Goal: Information Seeking & Learning: Check status

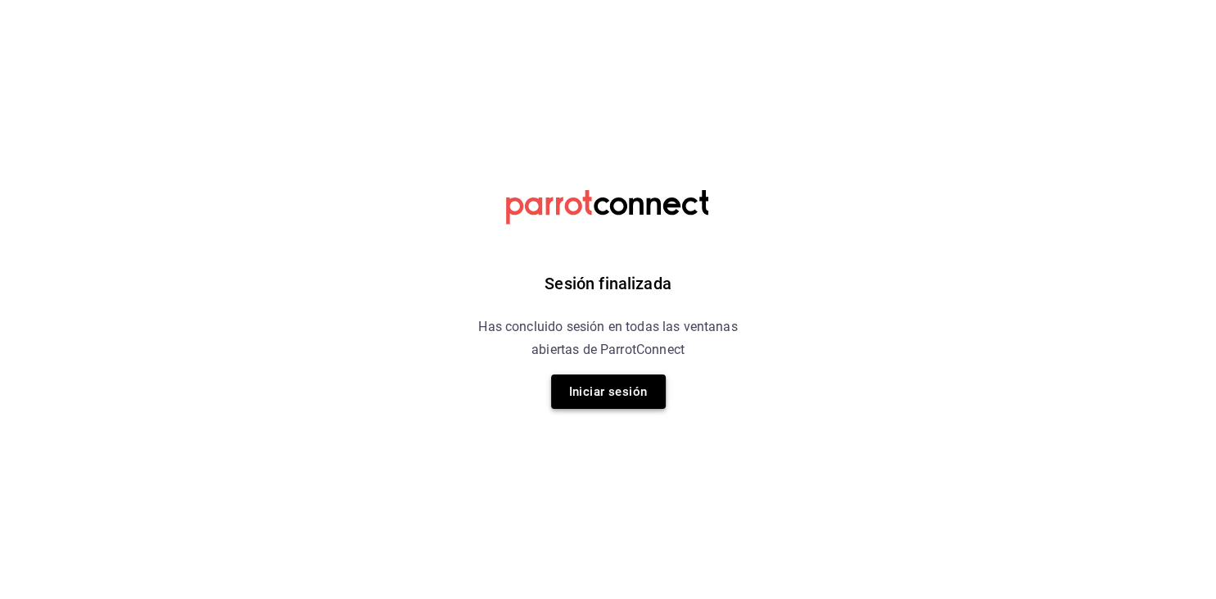
click at [621, 395] on button "Iniciar sesión" at bounding box center [608, 391] width 115 height 34
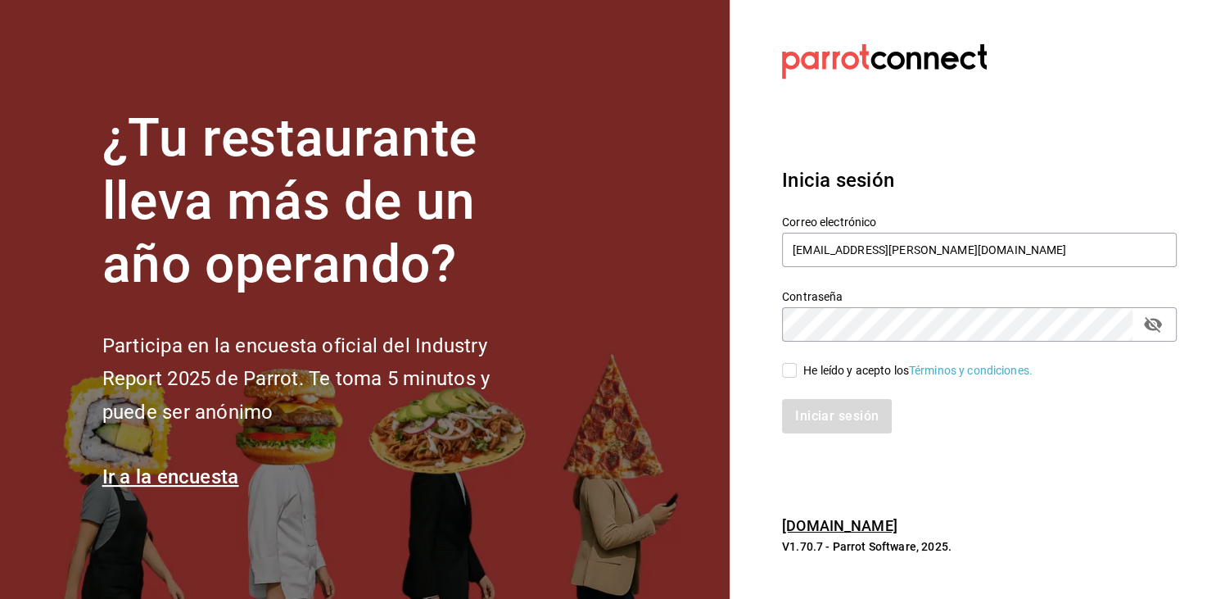
click at [789, 373] on input "He leído y acepto los Términos y condiciones." at bounding box center [789, 370] width 15 height 15
click at [795, 371] on input "He leído y acepto los Términos y condiciones." at bounding box center [789, 370] width 15 height 15
checkbox input "true"
click at [841, 423] on button "Iniciar sesión" at bounding box center [837, 416] width 111 height 34
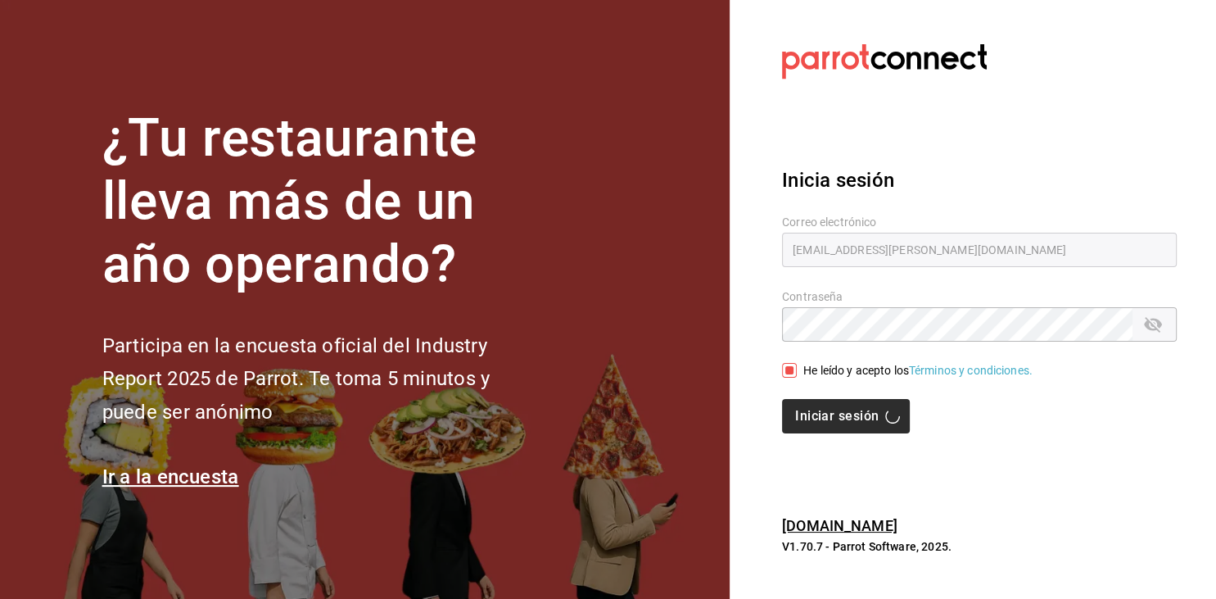
click at [841, 423] on div "Iniciar sesión" at bounding box center [979, 416] width 395 height 34
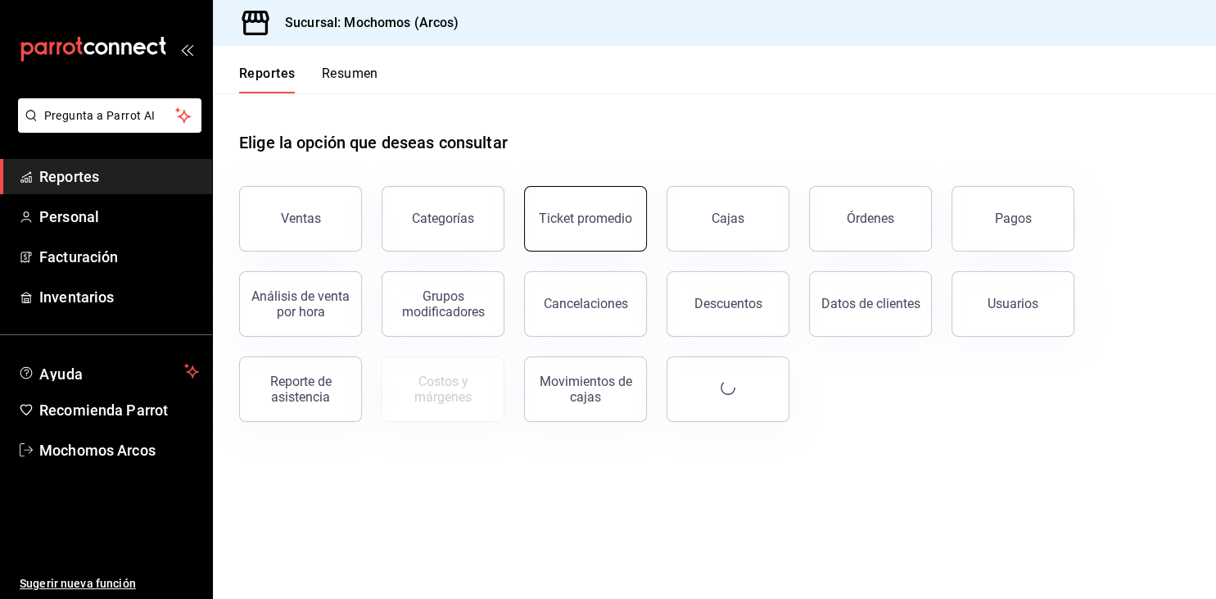
click at [582, 229] on button "Ticket promedio" at bounding box center [585, 219] width 123 height 66
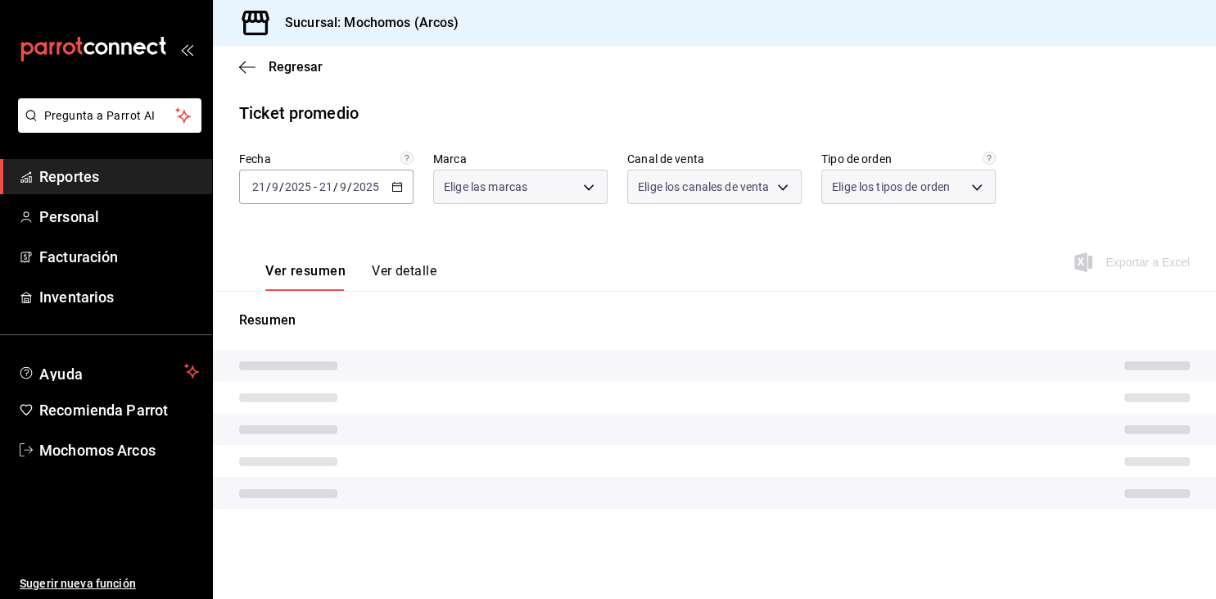
type input "dd36a3dd-8c35-4563-bc3a-0ae6137ce787"
type input "PARROT,UBER_EATS,RAPPI,DIDI_FOOD,ONLINE"
type input "c6b8ee8d-4955-4723-bae1-372b147e207b,27be71f3-ce18-4cfa-bd3b-e966efc6a73f,EXTER…"
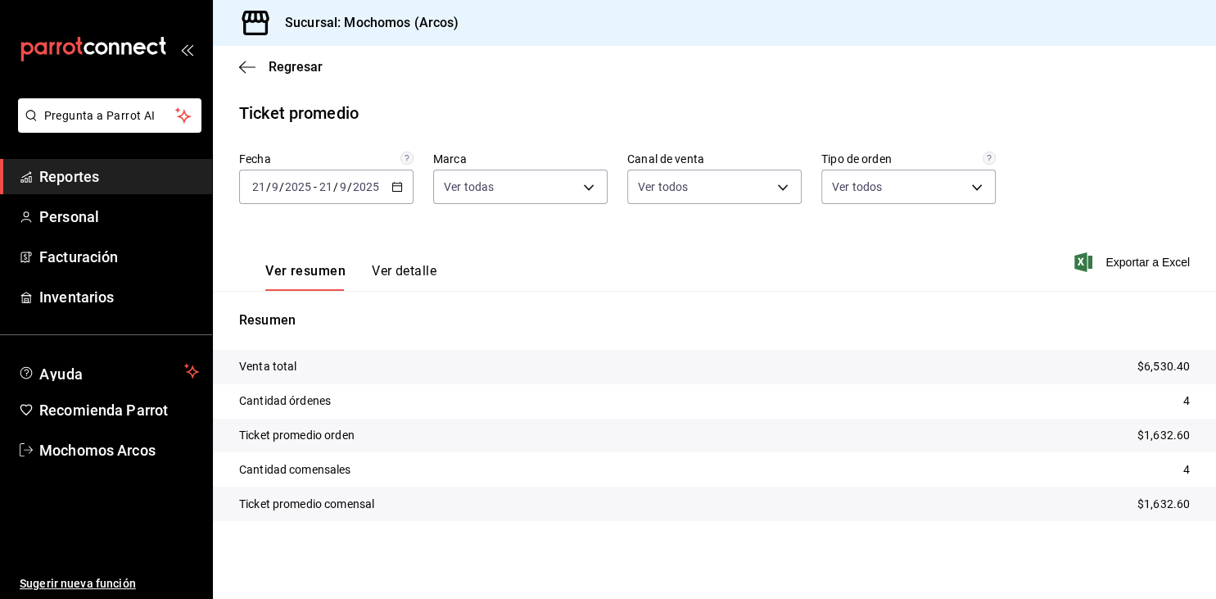
click at [395, 190] on icon "button" at bounding box center [397, 186] width 11 height 11
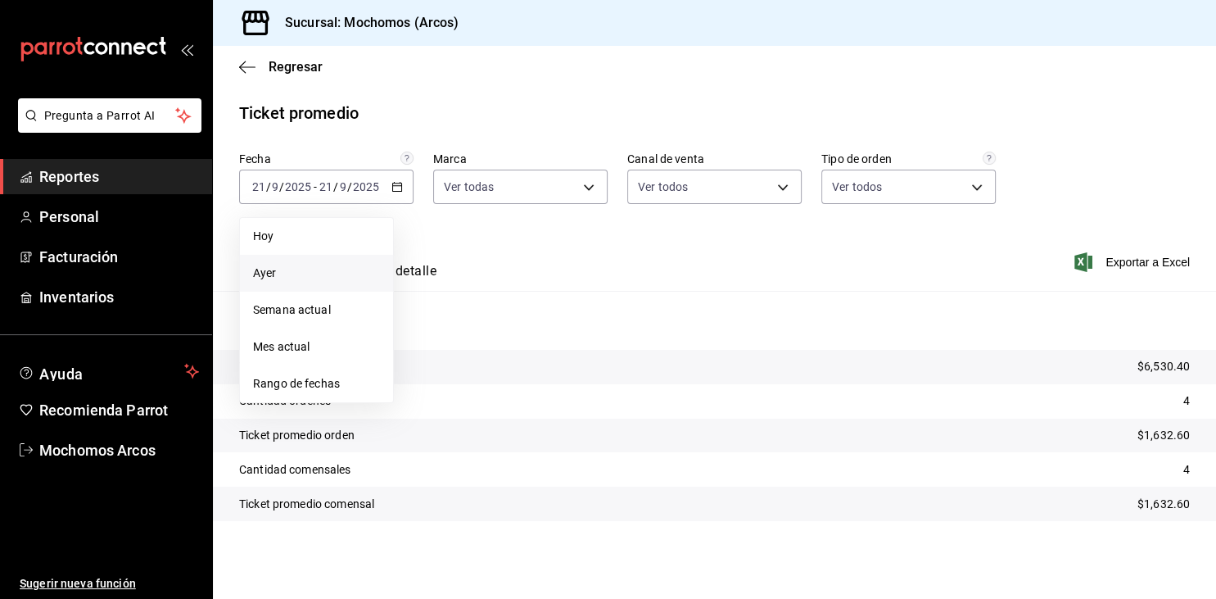
click at [277, 270] on span "Ayer" at bounding box center [316, 273] width 127 height 17
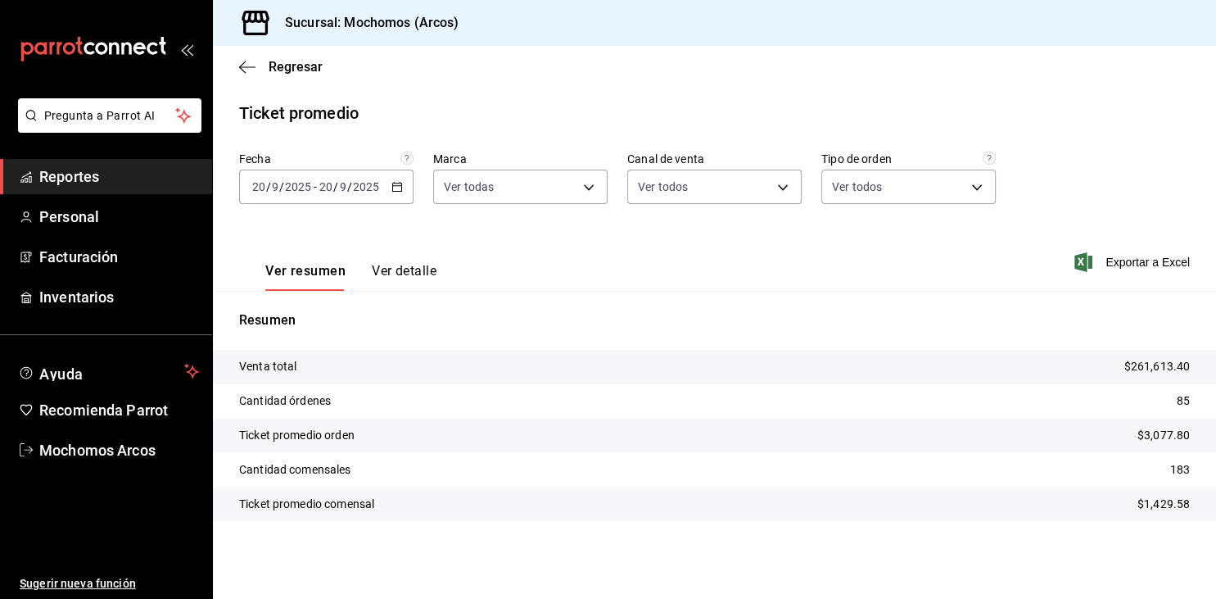
click at [68, 165] on link "Reportes" at bounding box center [106, 176] width 212 height 35
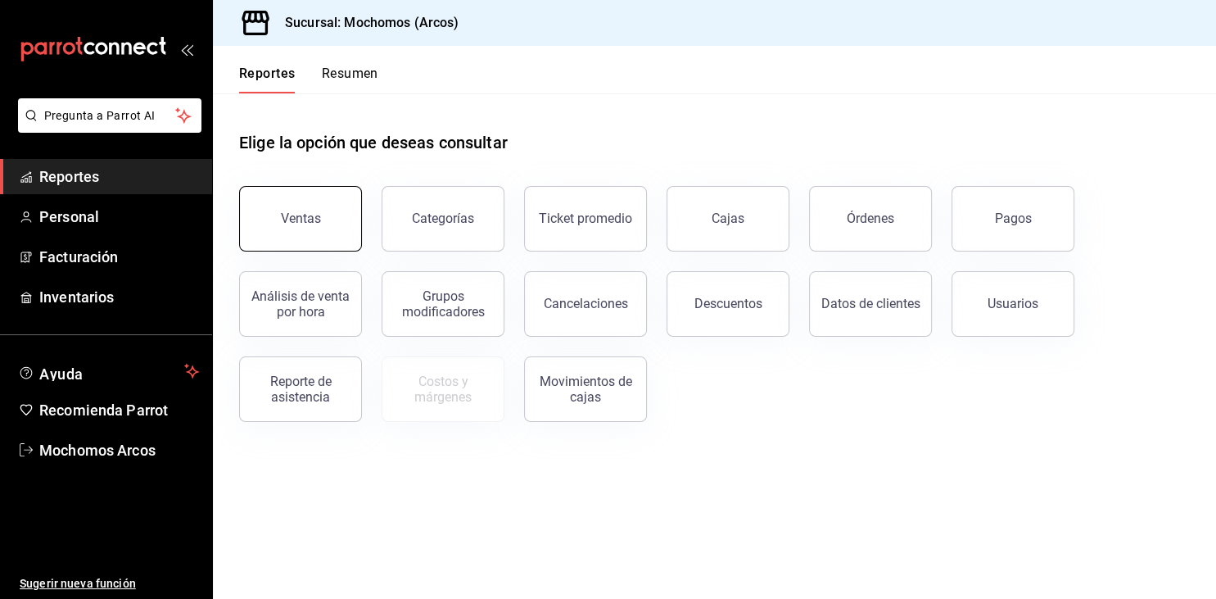
click at [303, 220] on div "Ventas" at bounding box center [301, 219] width 40 height 16
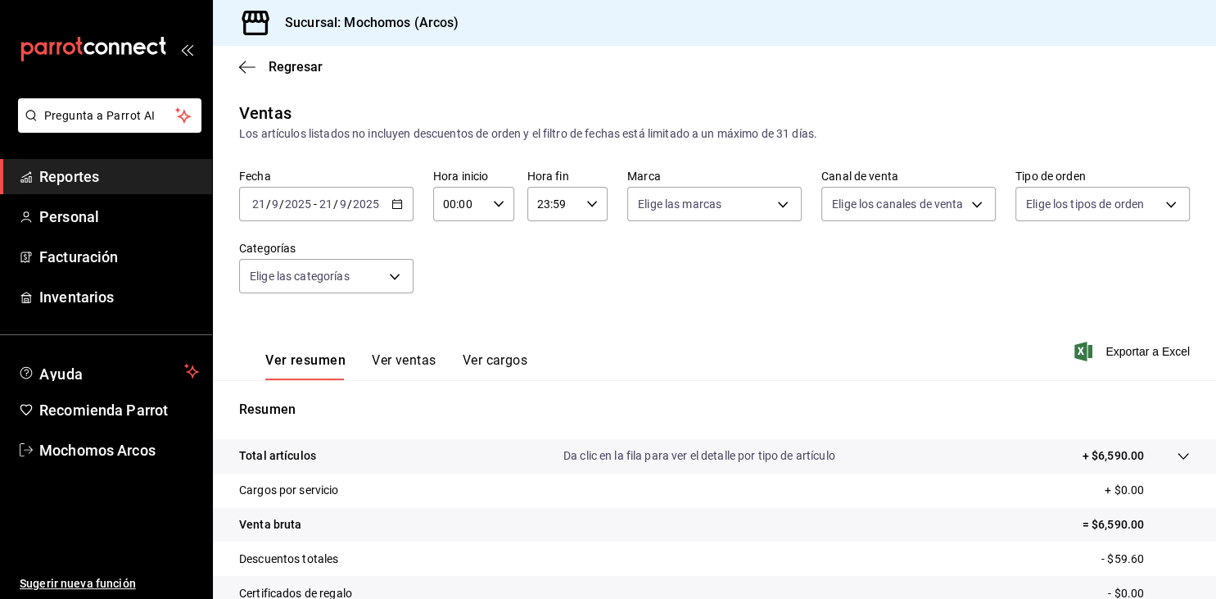
click at [482, 204] on input "00:00" at bounding box center [459, 204] width 53 height 33
click at [455, 319] on span "05" at bounding box center [453, 317] width 14 height 13
type input "05:00"
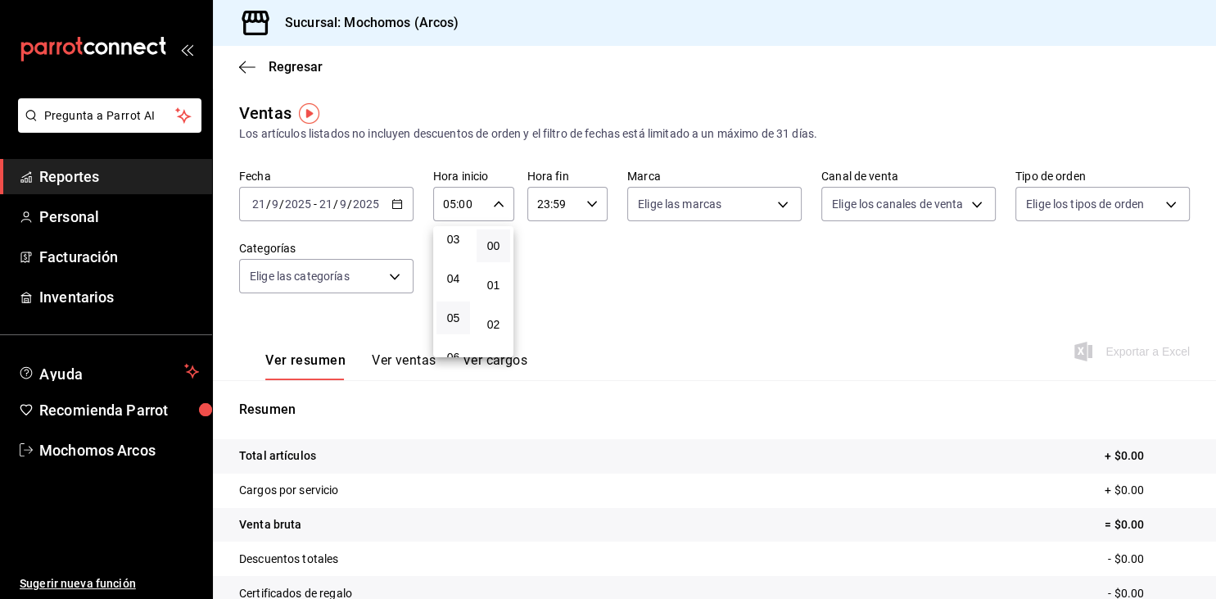
click at [573, 205] on div at bounding box center [608, 299] width 1216 height 599
click at [573, 205] on input "23:59" at bounding box center [554, 204] width 53 height 33
click at [546, 268] on span "04" at bounding box center [548, 261] width 14 height 13
type input "04:59"
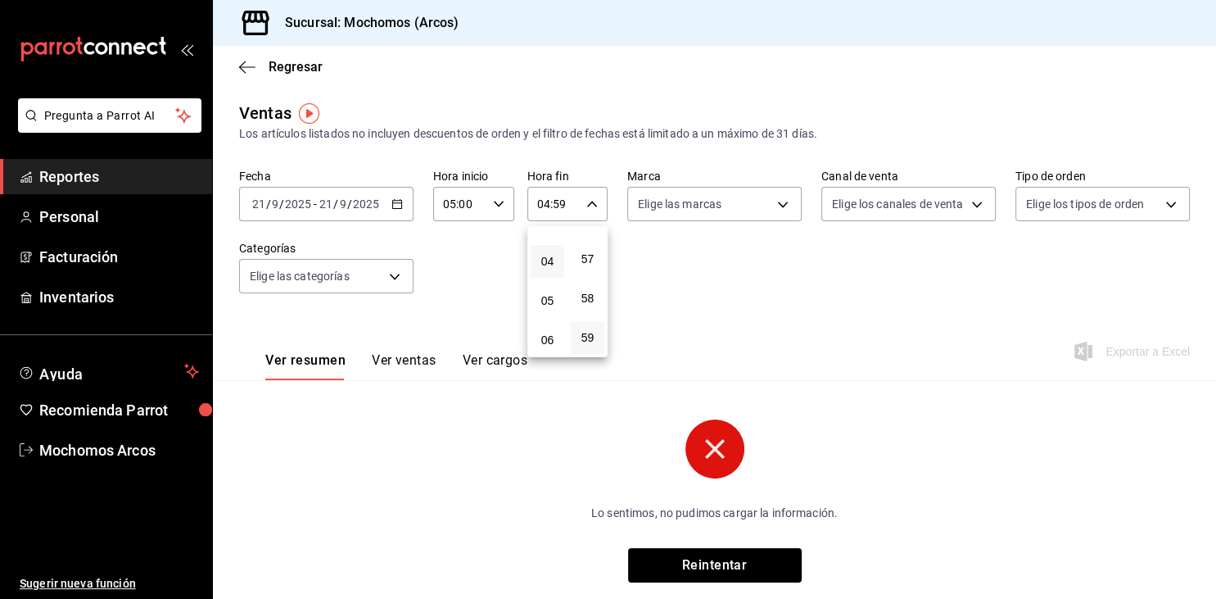
click at [393, 203] on div at bounding box center [608, 299] width 1216 height 599
click at [393, 203] on \(Stroke\) "button" at bounding box center [397, 204] width 10 height 9
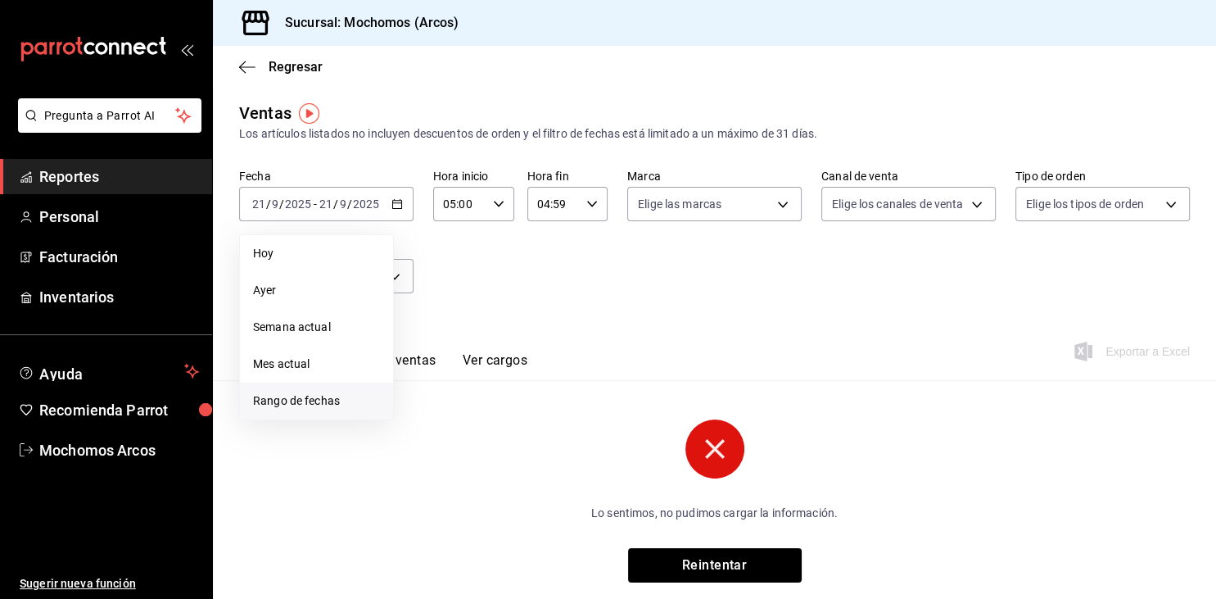
click at [283, 397] on span "Rango de fechas" at bounding box center [316, 400] width 127 height 17
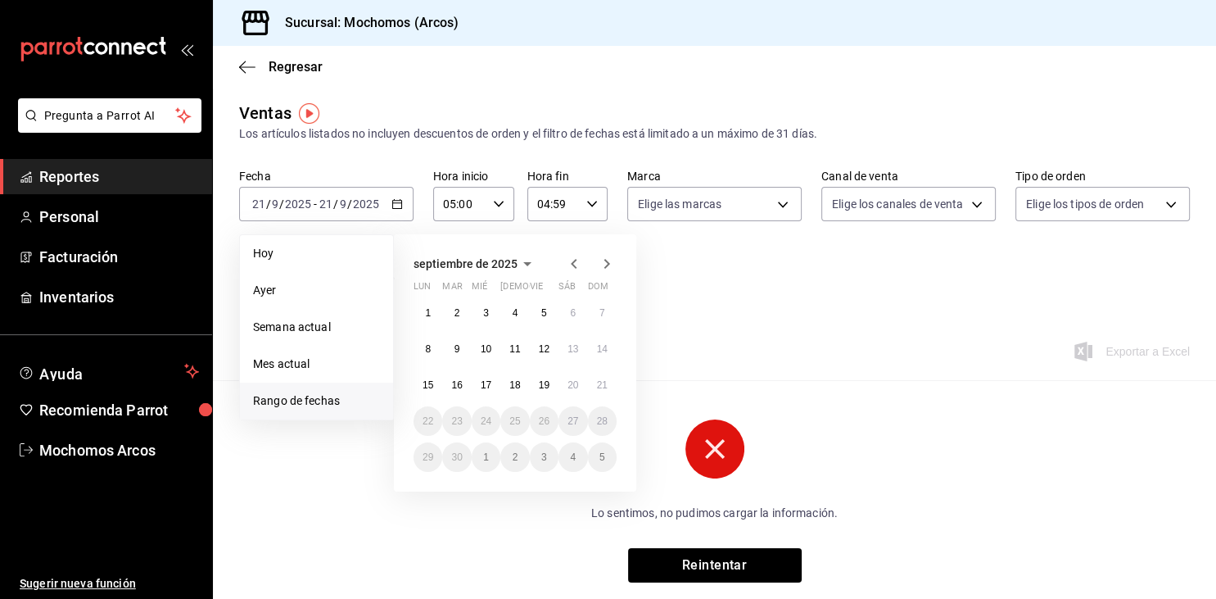
click at [306, 392] on span "Rango de fechas" at bounding box center [316, 400] width 127 height 17
click at [575, 383] on abbr "20" at bounding box center [573, 384] width 11 height 11
click at [597, 387] on abbr "21" at bounding box center [602, 384] width 11 height 11
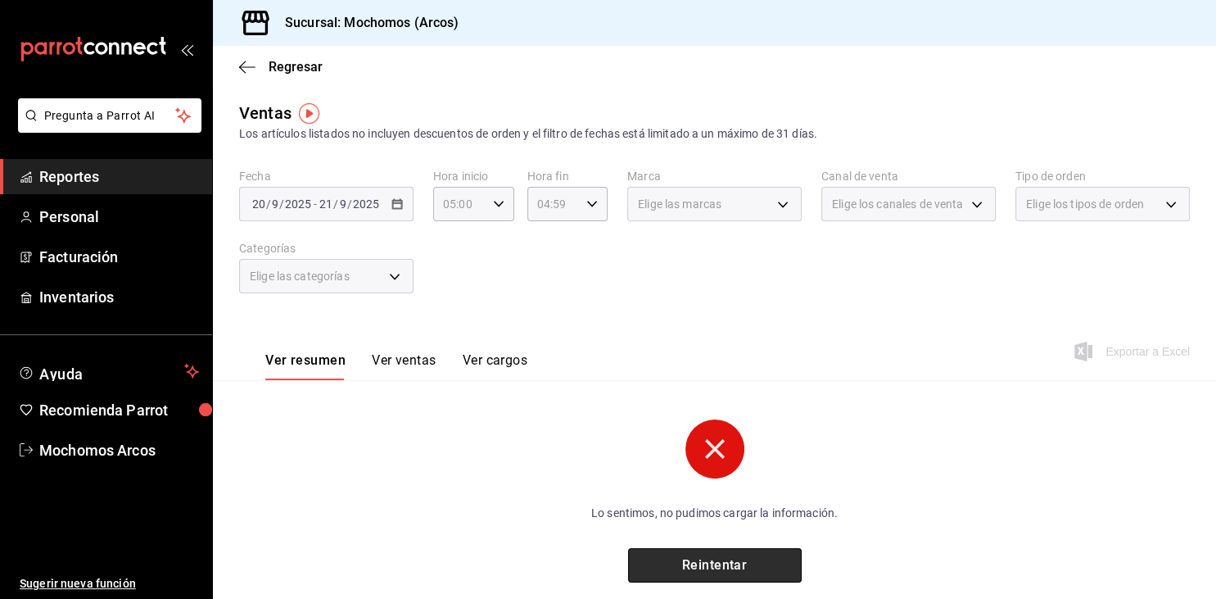
click at [744, 569] on button "Reintentar" at bounding box center [715, 565] width 174 height 34
click at [390, 217] on div "2025-09-20 20 / 9 / 2025 - 2025-09-21 21 / 9 / 2025" at bounding box center [326, 204] width 174 height 34
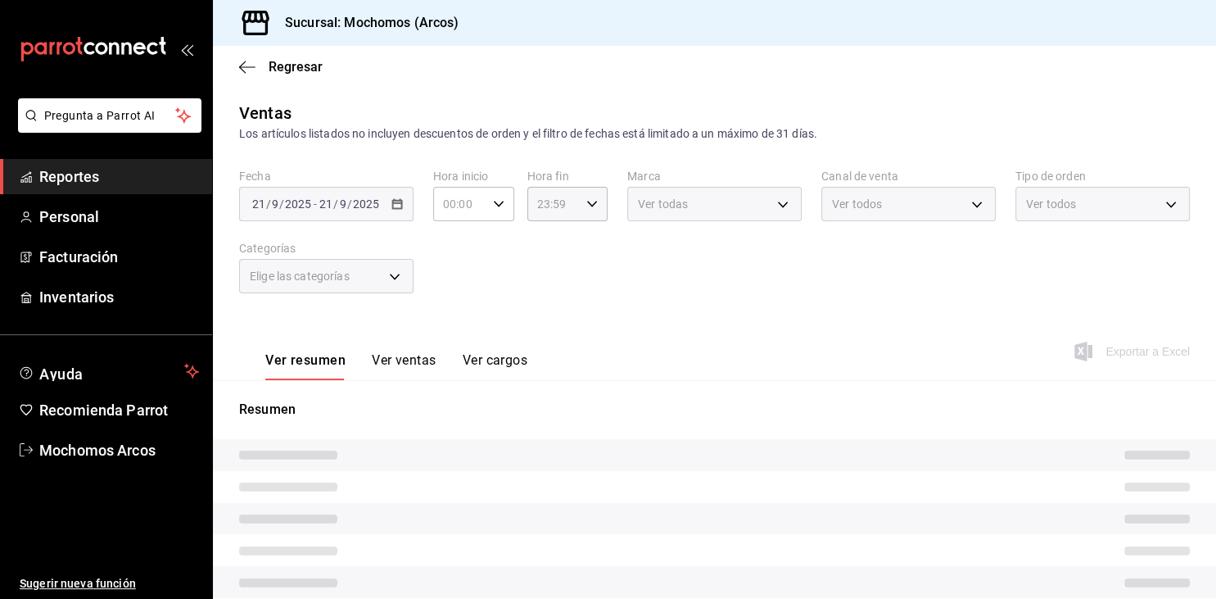
type input "05:00"
type input "04:59"
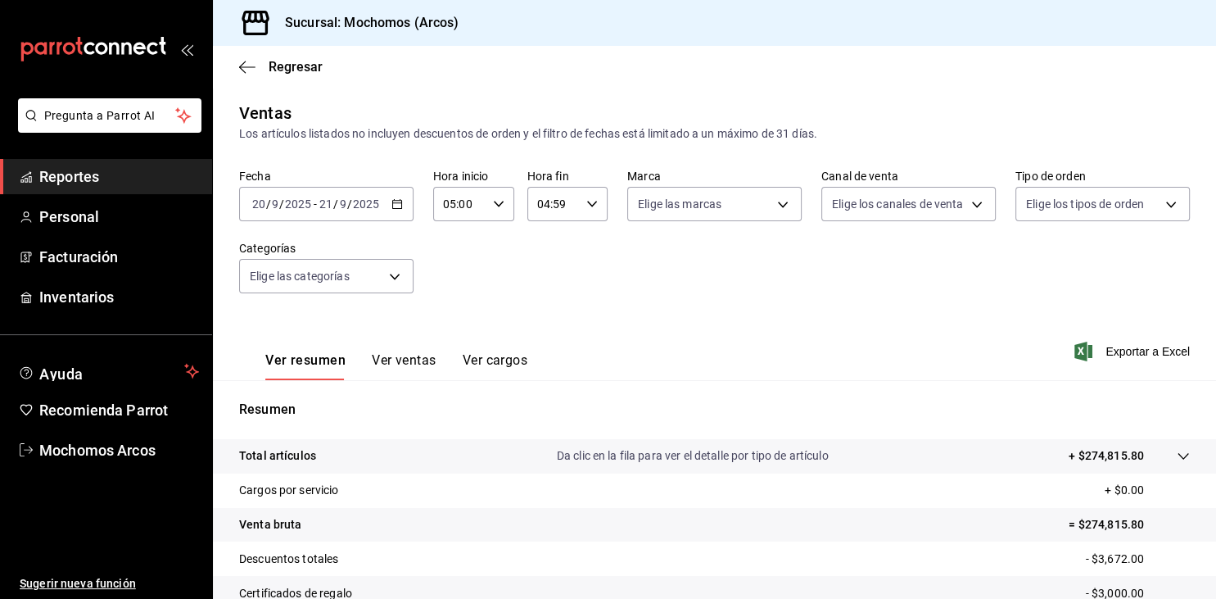
click at [686, 258] on div "Fecha 2025-09-20 20 / 9 / 2025 - 2025-09-21 21 / 9 / 2025 Hora inicio 05:00 Hor…" at bounding box center [714, 241] width 951 height 144
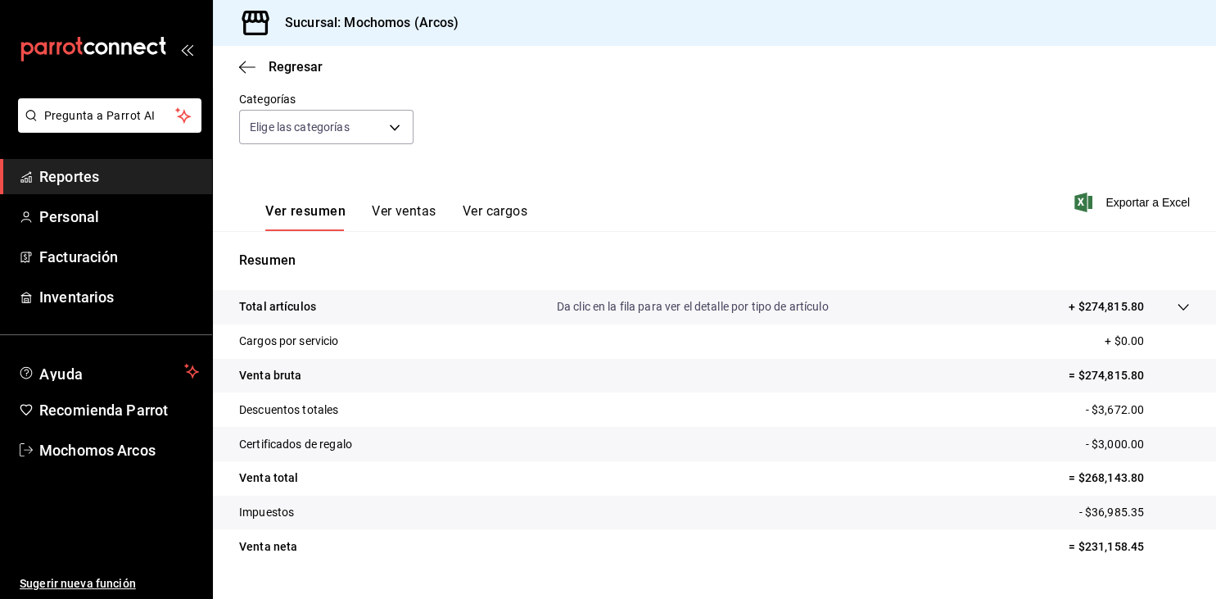
scroll to position [186, 0]
